Goal: Check status: Check status

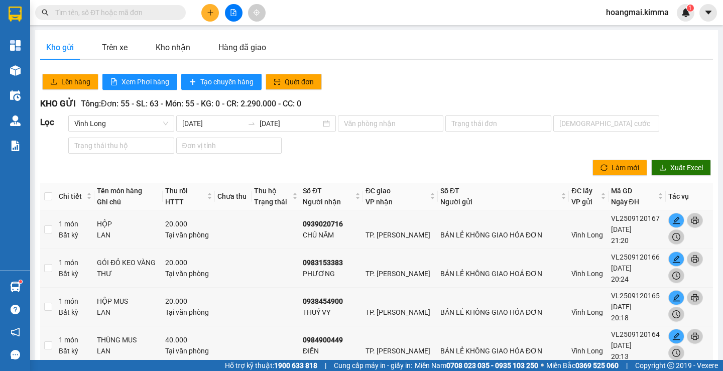
click at [234, 14] on button at bounding box center [234, 13] width 18 height 18
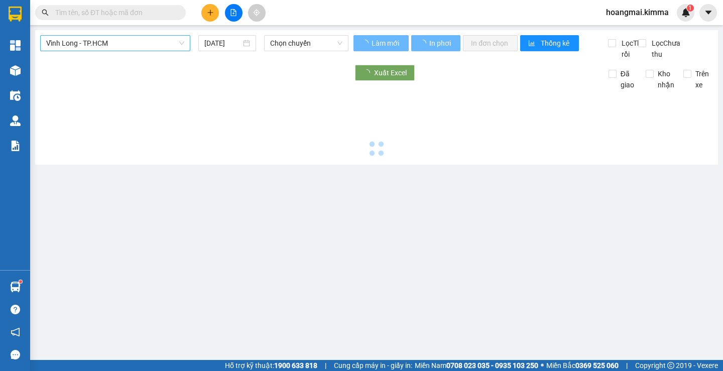
type input "[DATE]"
click at [116, 37] on span "Vĩnh Long - TP.HCM" at bounding box center [115, 43] width 138 height 15
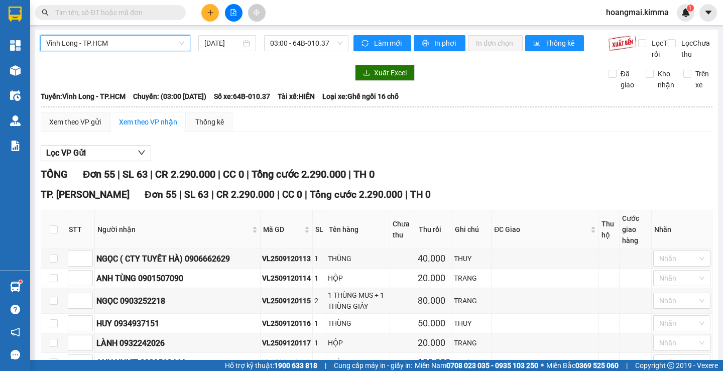
click at [94, 90] on div "Xuất Excel Đã giao Kho nhận Trên xe" at bounding box center [376, 78] width 672 height 26
drag, startPoint x: 300, startPoint y: 41, endPoint x: 231, endPoint y: 50, distance: 69.9
click at [300, 43] on span "03:00 - 64B-010.37" at bounding box center [306, 43] width 72 height 15
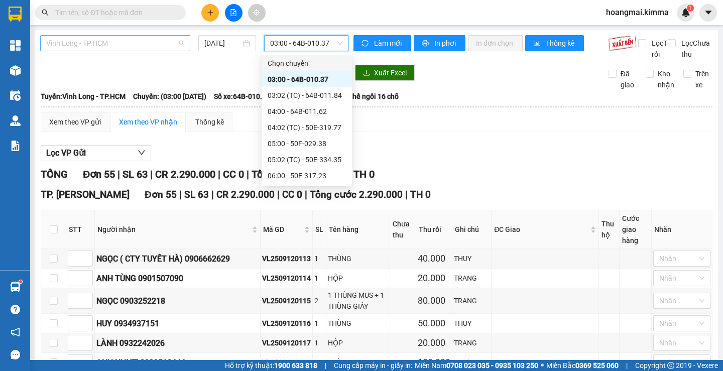
click at [97, 40] on span "Vĩnh Long - TP.HCM" at bounding box center [115, 43] width 138 height 15
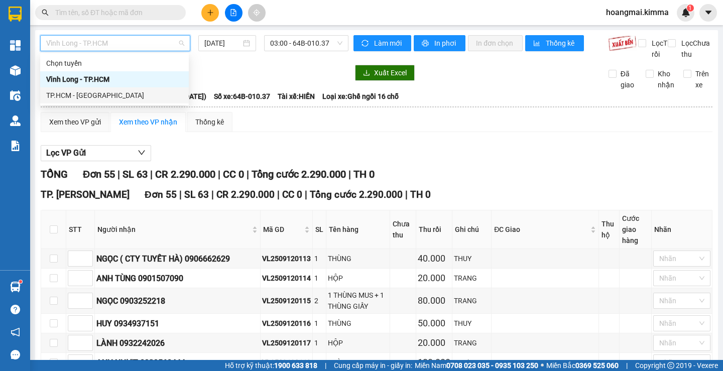
click at [94, 95] on div "TP.HCM - [GEOGRAPHIC_DATA]" at bounding box center [114, 95] width 136 height 11
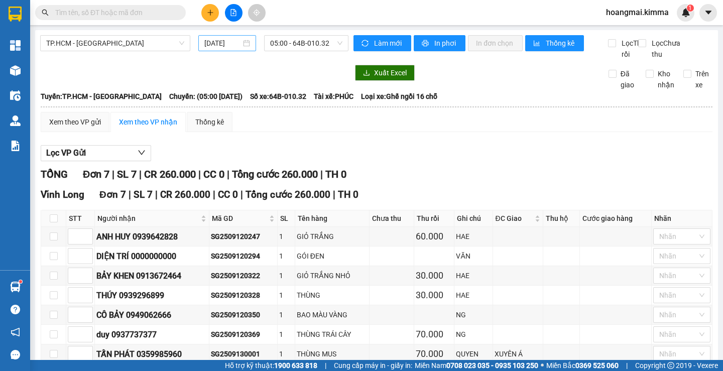
click at [239, 44] on div "[DATE]" at bounding box center [227, 43] width 46 height 11
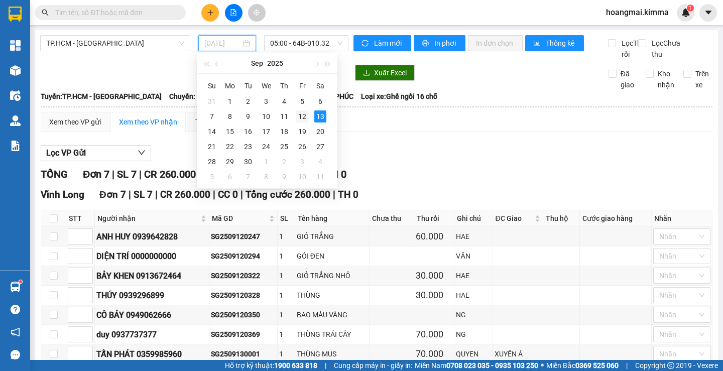
click at [306, 114] on div "12" at bounding box center [302, 116] width 12 height 12
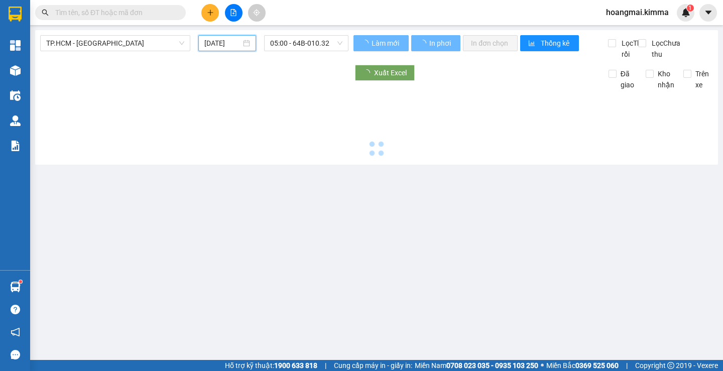
type input "[DATE]"
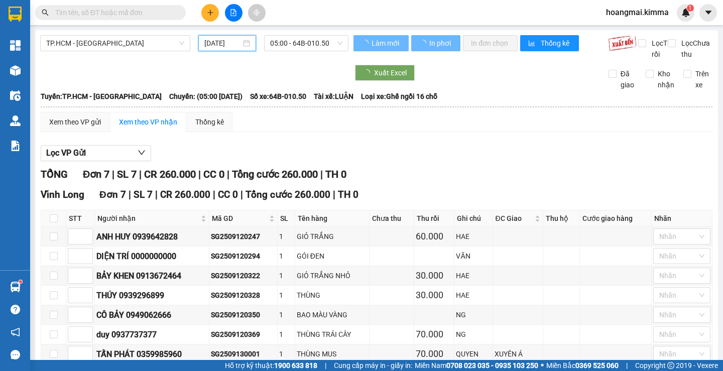
click at [313, 45] on span "05:00 - 64B-010.50" at bounding box center [306, 43] width 72 height 15
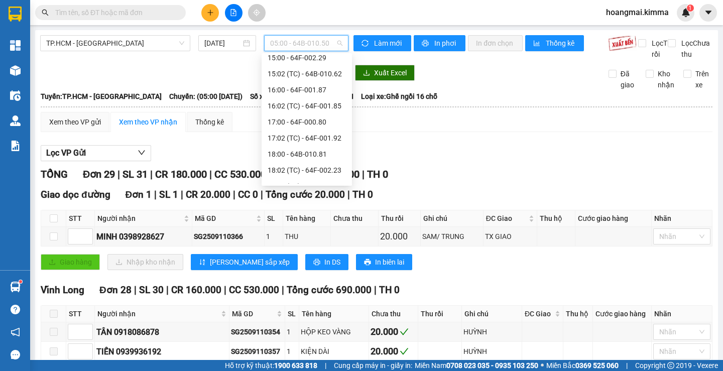
scroll to position [401, 0]
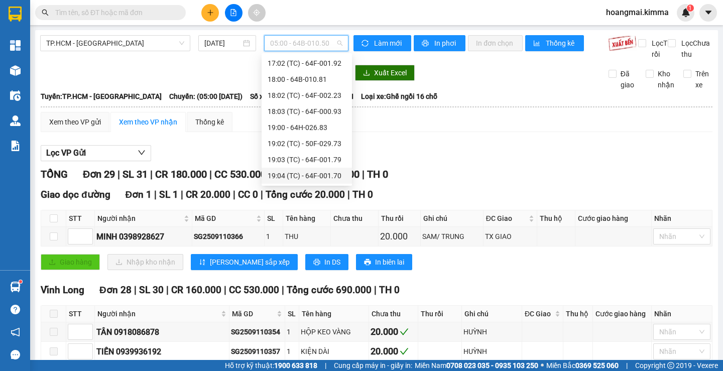
click at [309, 176] on div "19:04 (TC) - 64F-001.70" at bounding box center [306, 175] width 78 height 11
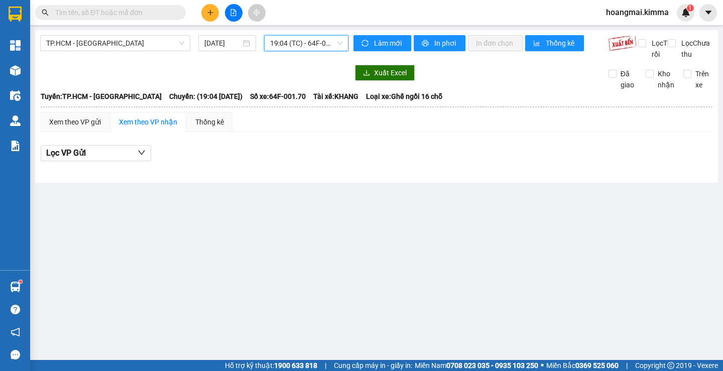
click at [299, 38] on span "19:04 (TC) - 64F-001.70" at bounding box center [306, 43] width 72 height 15
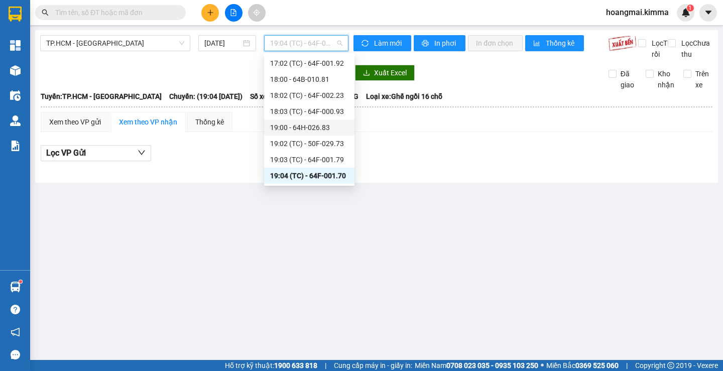
click at [299, 132] on div "19:00 - 64H-026.83" at bounding box center [309, 127] width 78 height 11
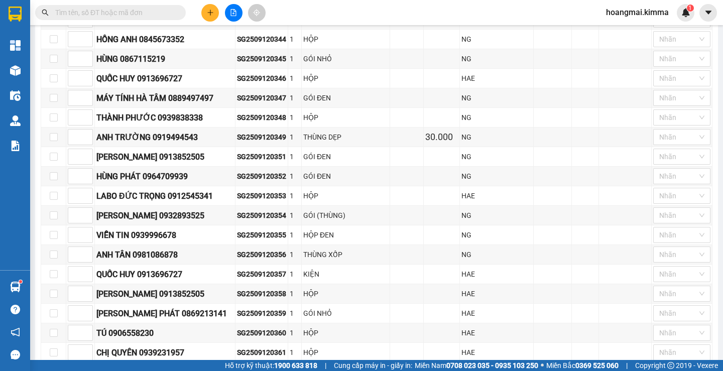
scroll to position [880, 0]
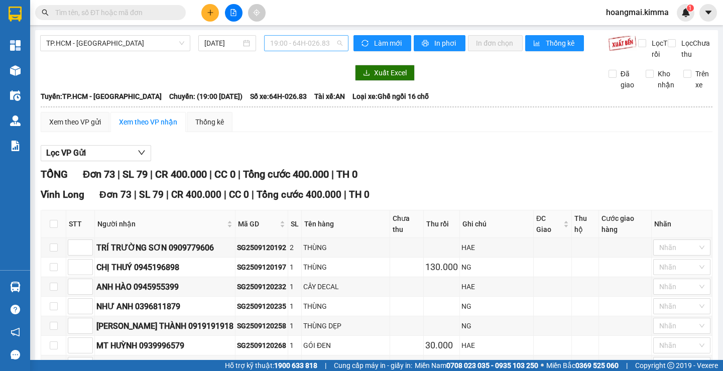
click at [294, 41] on span "19:00 - 64H-026.83" at bounding box center [306, 43] width 72 height 15
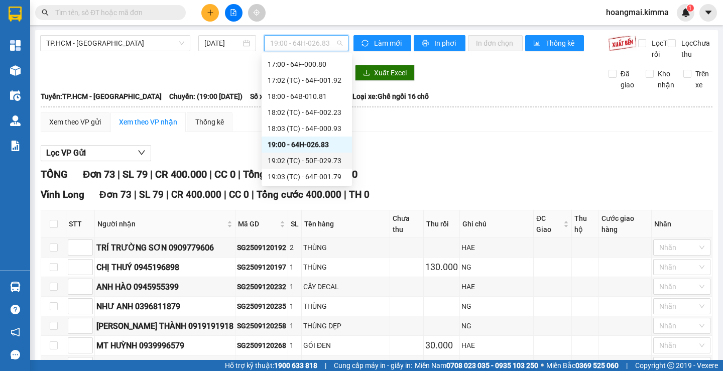
scroll to position [401, 0]
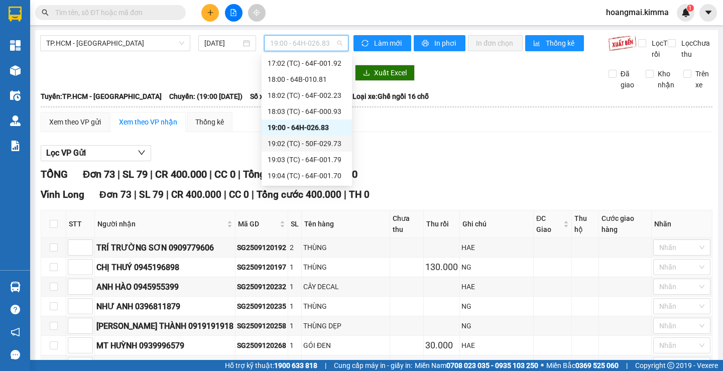
drag, startPoint x: 490, startPoint y: 200, endPoint x: 517, endPoint y: 183, distance: 32.0
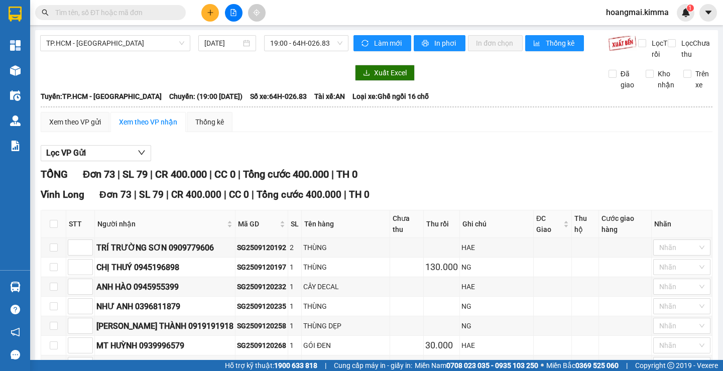
drag, startPoint x: 596, startPoint y: 119, endPoint x: 616, endPoint y: 118, distance: 20.6
click at [596, 111] on th at bounding box center [376, 106] width 672 height 9
click at [683, 78] on input "Trên xe" at bounding box center [687, 74] width 8 height 8
checkbox input "false"
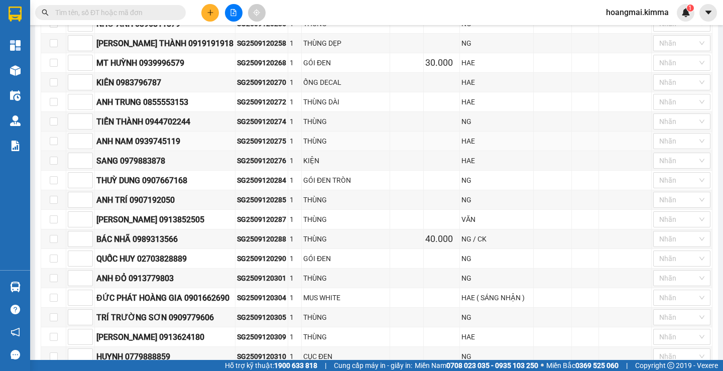
scroll to position [251, 0]
